Goal: Task Accomplishment & Management: Manage account settings

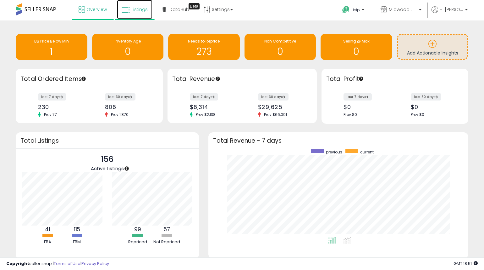
click at [127, 9] on icon at bounding box center [126, 10] width 8 height 8
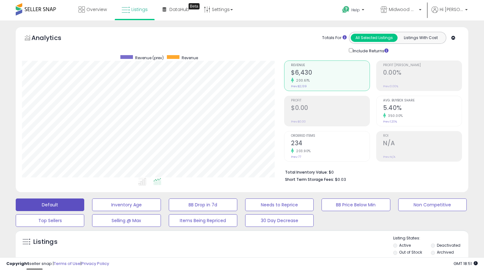
scroll to position [258, 0]
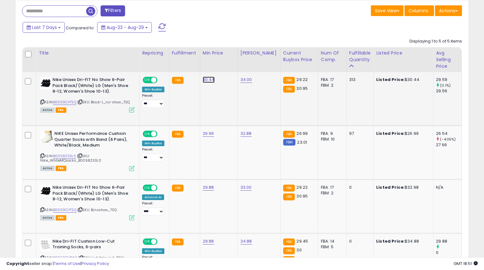
click at [211, 77] on link "30.44" at bounding box center [209, 79] width 12 height 6
type input "*****"
click button "submit" at bounding box center [228, 63] width 11 height 9
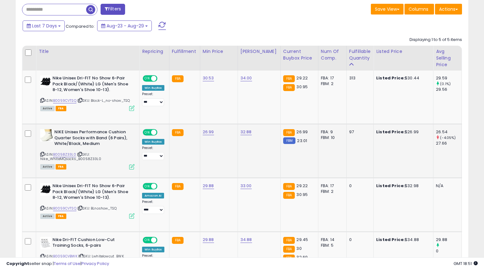
scroll to position [263, 0]
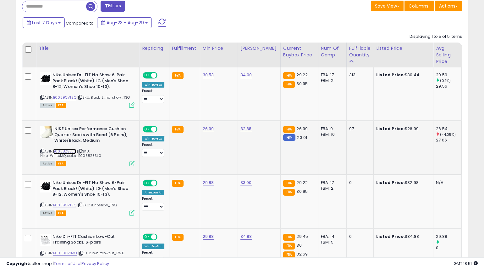
click at [70, 151] on link "B0058Z33L0" at bounding box center [64, 150] width 23 height 5
click at [211, 124] on td "26.99" at bounding box center [219, 148] width 38 height 54
click at [211, 127] on link "26.99" at bounding box center [208, 128] width 11 height 6
click at [243, 113] on icon "button" at bounding box center [242, 112] width 4 height 4
click at [208, 128] on link "26.99" at bounding box center [208, 128] width 11 height 6
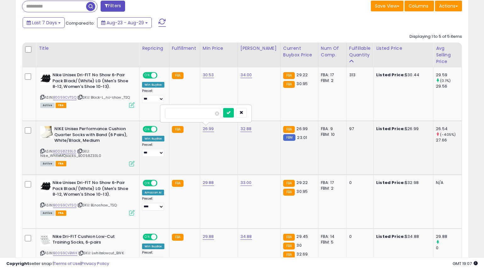
type input "*****"
click button "submit" at bounding box center [228, 112] width 11 height 9
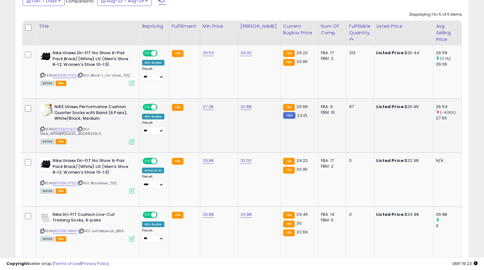
scroll to position [284, 0]
